Goal: Transaction & Acquisition: Download file/media

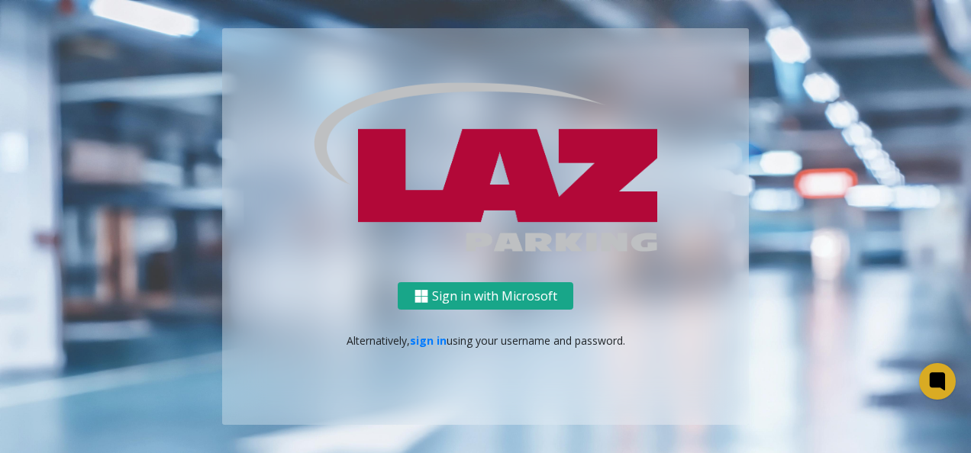
click at [449, 301] on button "Sign in with Microsoft" at bounding box center [486, 296] width 176 height 28
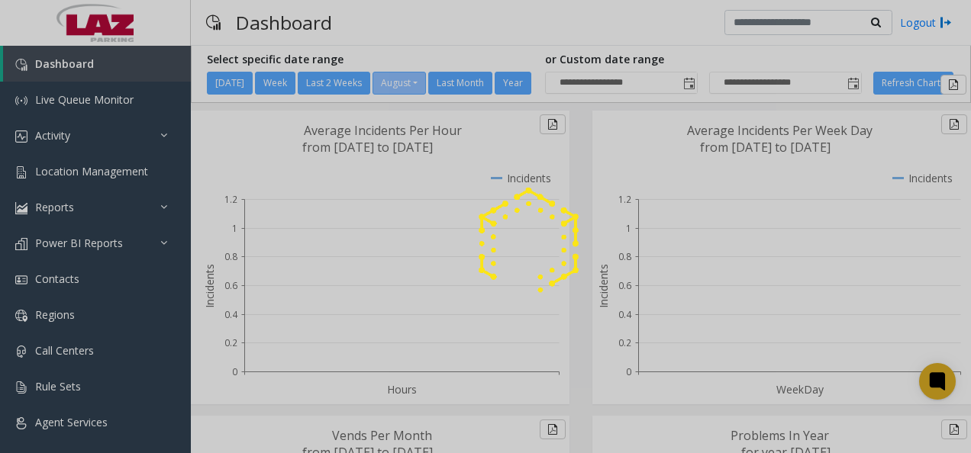
click at [79, 416] on div at bounding box center [485, 226] width 971 height 453
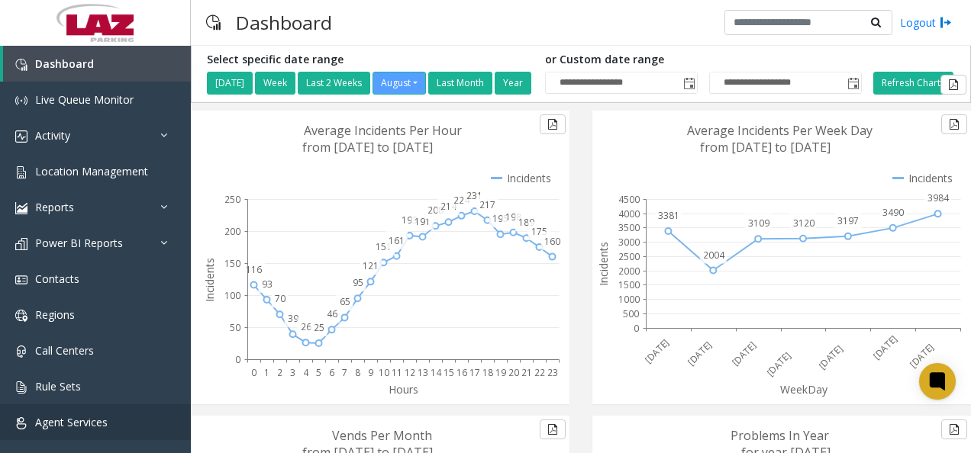
click at [95, 419] on span "Agent Services" at bounding box center [71, 422] width 72 height 14
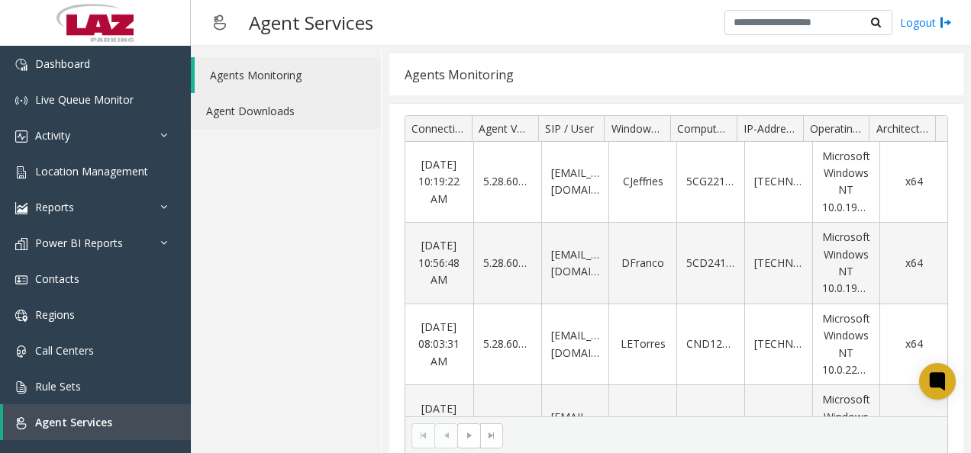
click at [278, 115] on link "Agent Downloads" at bounding box center [286, 111] width 190 height 36
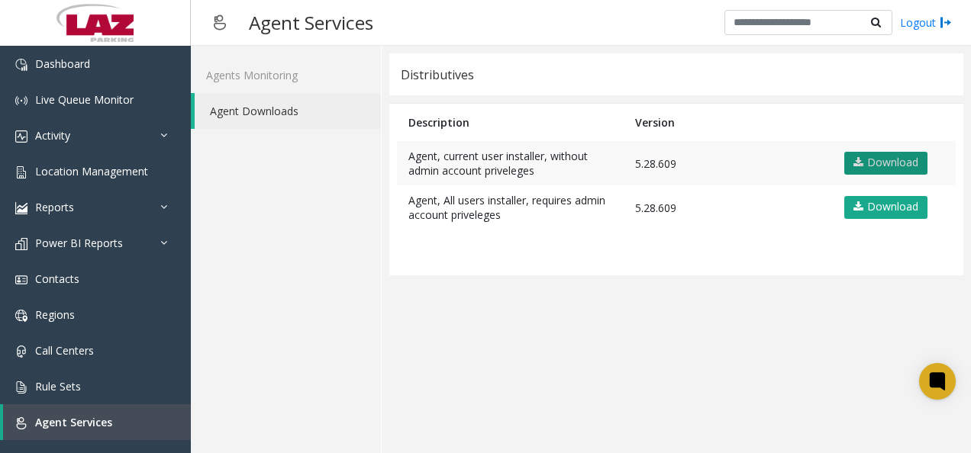
click at [890, 157] on link "Download" at bounding box center [885, 163] width 83 height 23
click at [913, 13] on div "Logout" at bounding box center [837, 23] width 227 height 26
click at [916, 18] on link "Logout" at bounding box center [926, 22] width 52 height 16
